Goal: Use online tool/utility: Use online tool/utility

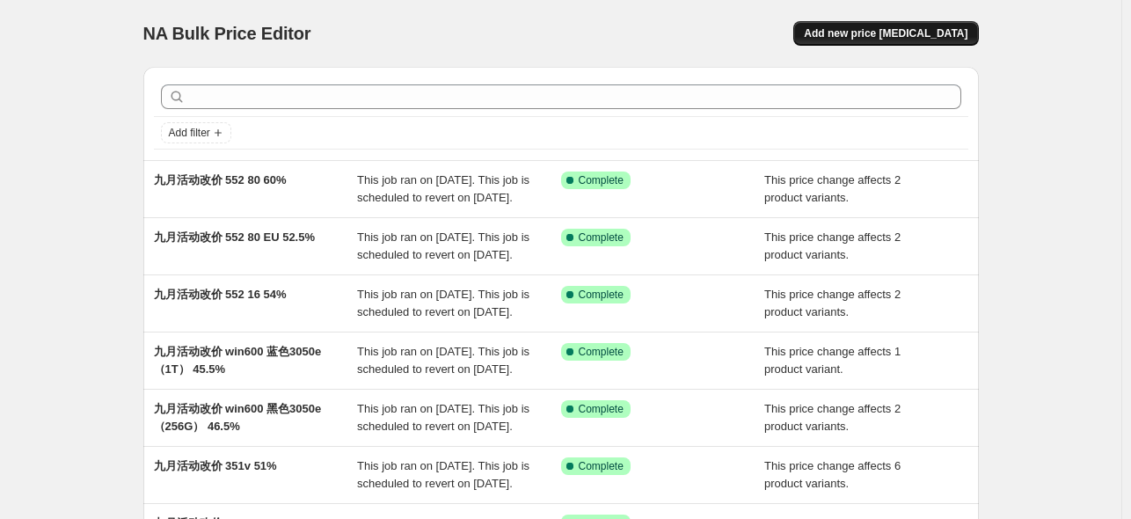
click at [901, 38] on span "Add new price [MEDICAL_DATA]" at bounding box center [886, 33] width 164 height 14
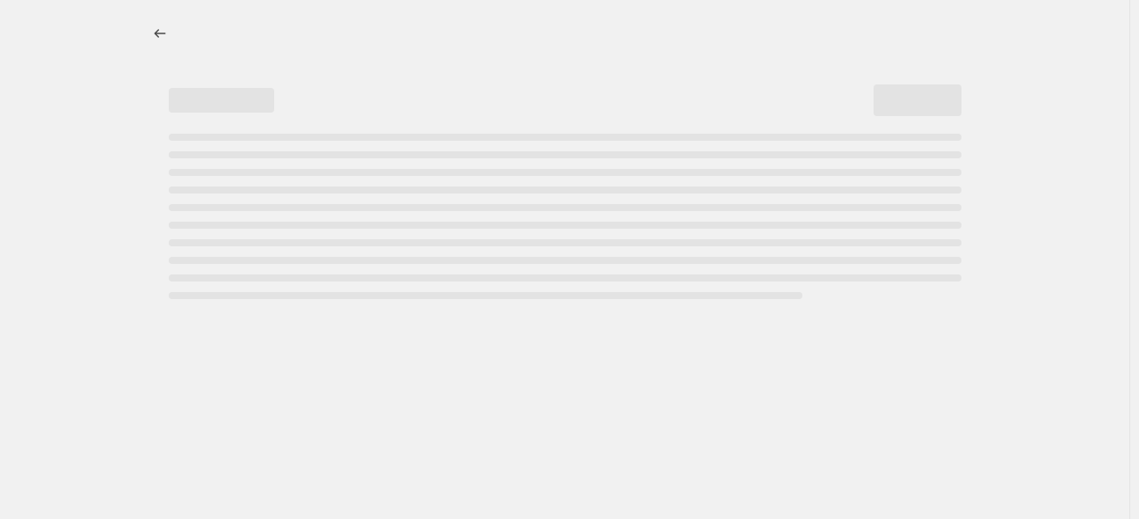
select select "percentage"
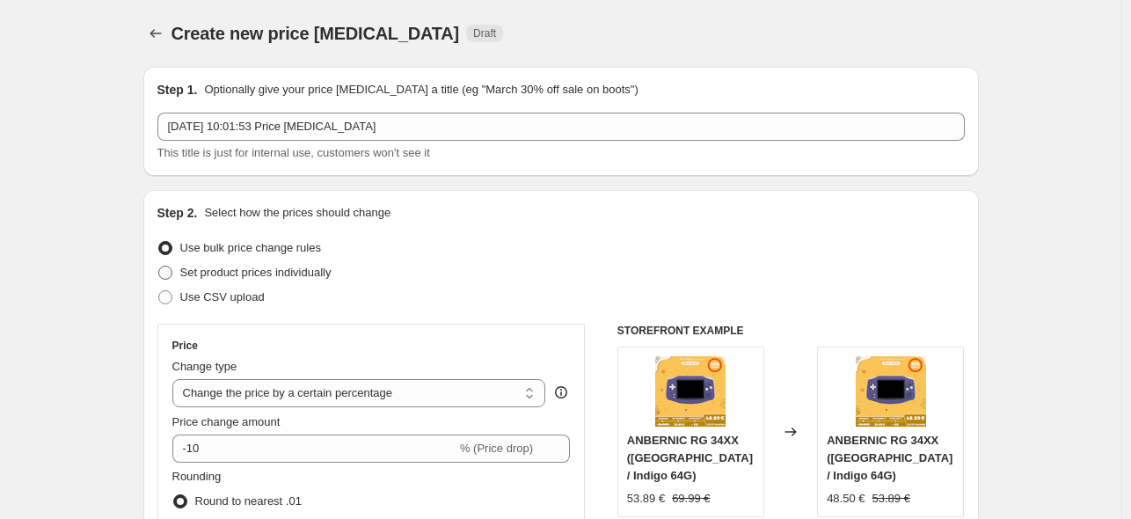
scroll to position [117, 0]
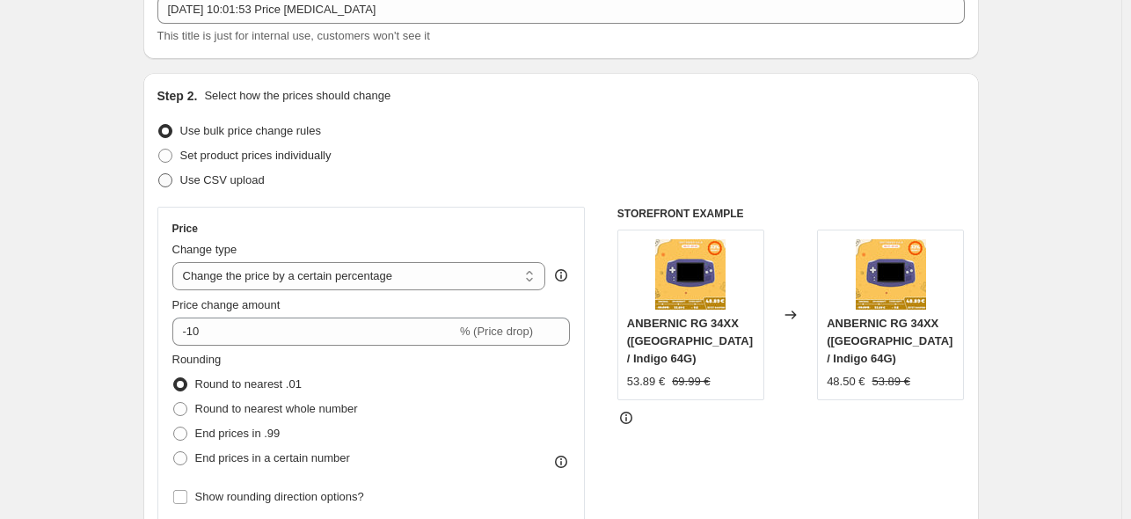
click at [230, 180] on span "Use CSV upload" at bounding box center [222, 179] width 84 height 13
click at [159, 174] on input "Use CSV upload" at bounding box center [158, 173] width 1 height 1
radio input "true"
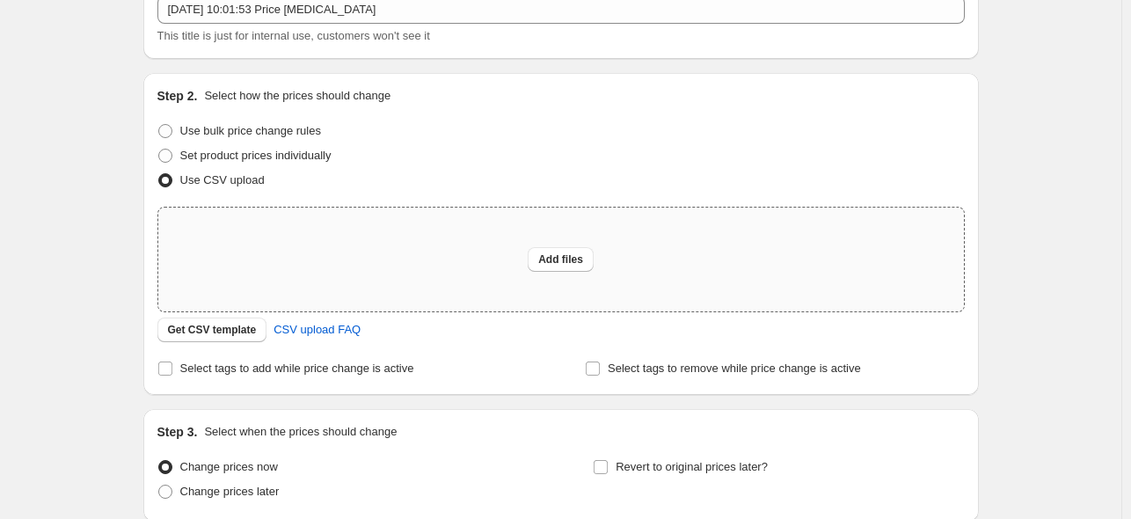
scroll to position [265, 0]
